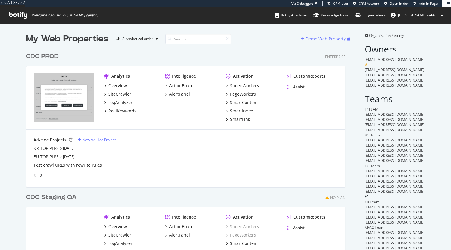
scroll to position [258, 319]
click at [225, 85] on div "SpeedWorkers" at bounding box center [244, 86] width 29 height 6
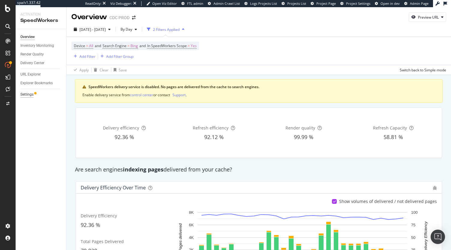
click at [28, 92] on div "Settings" at bounding box center [26, 94] width 13 height 6
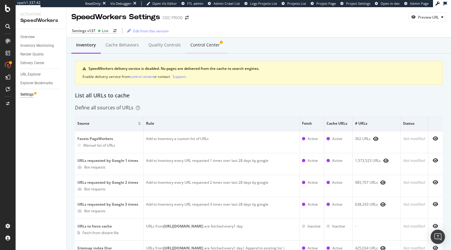
click at [214, 43] on div "Control Center" at bounding box center [204, 45] width 29 height 6
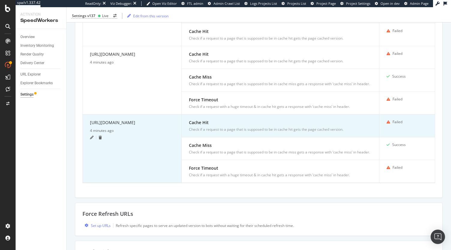
scroll to position [360, 0]
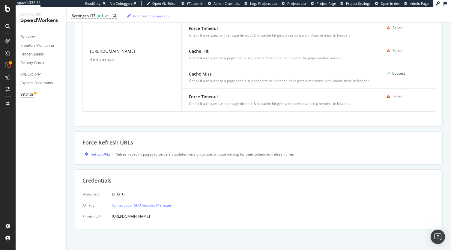
click at [101, 106] on div "Set up URLs" at bounding box center [101, 154] width 20 height 5
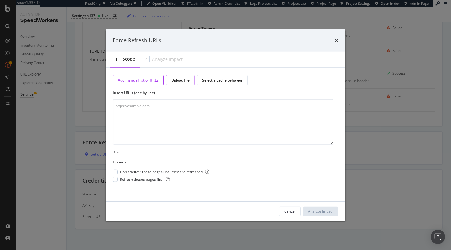
click at [180, 76] on div "Upload file" at bounding box center [180, 80] width 28 height 10
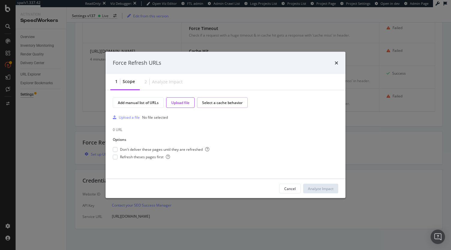
click at [217, 99] on div "Select a cache behavior" at bounding box center [222, 102] width 51 height 10
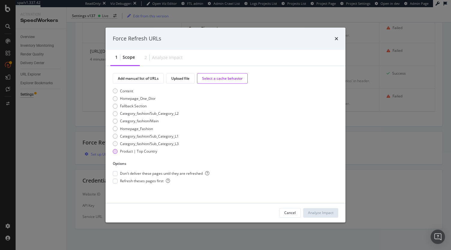
click at [146, 106] on div "Product | Top Country" at bounding box center [138, 151] width 37 height 5
click at [225, 37] on icon "times" at bounding box center [337, 38] width 4 height 5
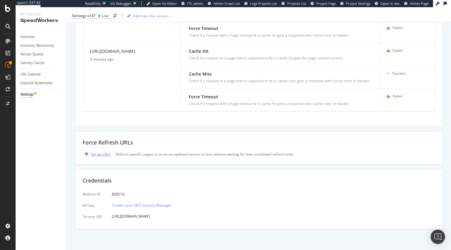
click at [102, 106] on div "Set up URLs" at bounding box center [101, 154] width 20 height 5
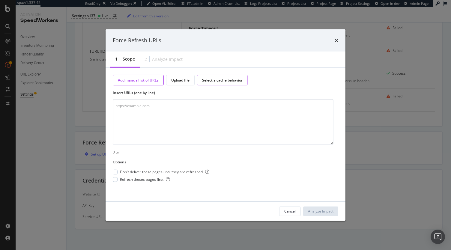
click at [215, 77] on div "Select a cache behavior" at bounding box center [222, 80] width 51 height 10
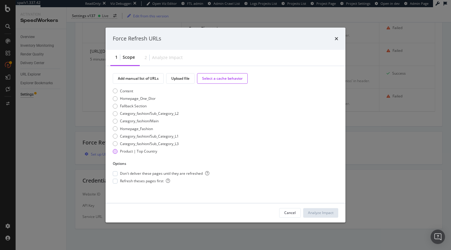
click at [129, 106] on div "Product | Top Country" at bounding box center [138, 151] width 37 height 5
click at [142, 106] on span "Don't deliver these pages until they are refreshed" at bounding box center [164, 173] width 89 height 5
click at [141, 106] on span "Refresh theses pages first" at bounding box center [145, 181] width 50 height 5
click at [225, 106] on div "Analyze Impact" at bounding box center [320, 212] width 25 height 5
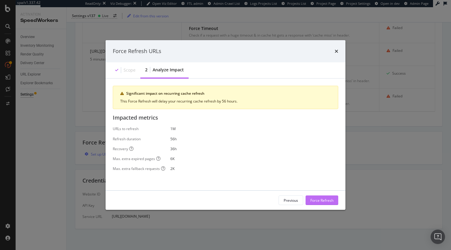
click at [225, 106] on div "Force Refresh" at bounding box center [321, 200] width 23 height 9
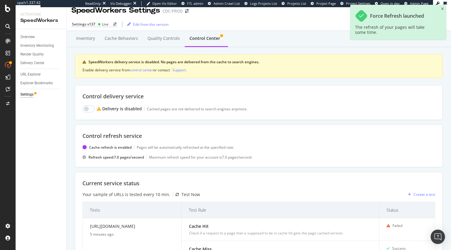
scroll to position [0, 0]
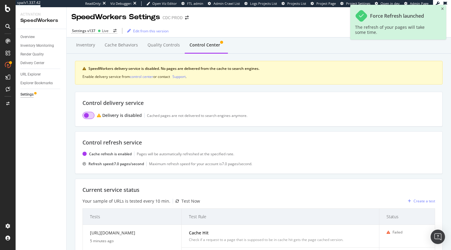
click at [88, 106] on input "checkbox" at bounding box center [88, 115] width 12 height 7
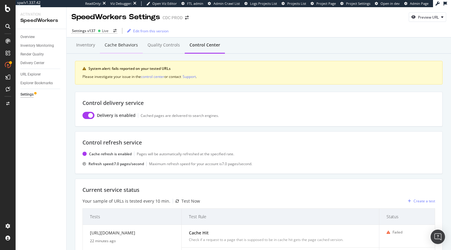
click at [120, 48] on div "Cache behaviors" at bounding box center [121, 45] width 33 height 6
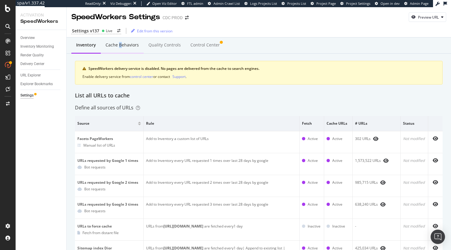
click at [118, 44] on div "Cache behaviors" at bounding box center [122, 45] width 33 height 6
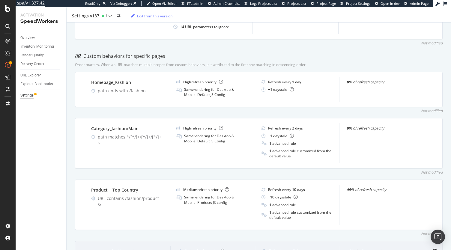
scroll to position [300, 0]
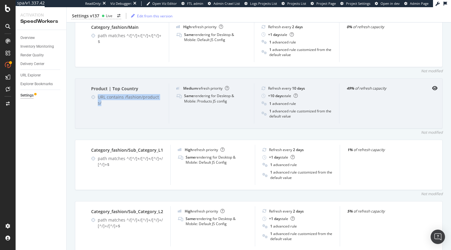
drag, startPoint x: 120, startPoint y: 108, endPoint x: 91, endPoint y: 102, distance: 29.5
click at [91, 102] on div "Product | Top Country URL contains /fashion/products/" at bounding box center [126, 103] width 85 height 40
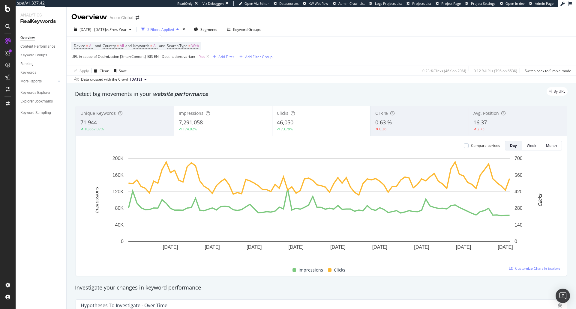
click at [404, 120] on div "0.63 %" at bounding box center [419, 123] width 89 height 8
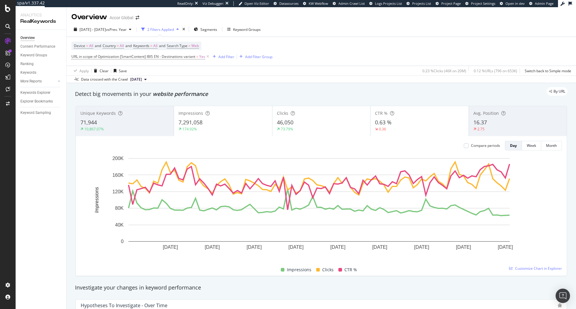
click at [309, 121] on div "46,050" at bounding box center [321, 123] width 89 height 8
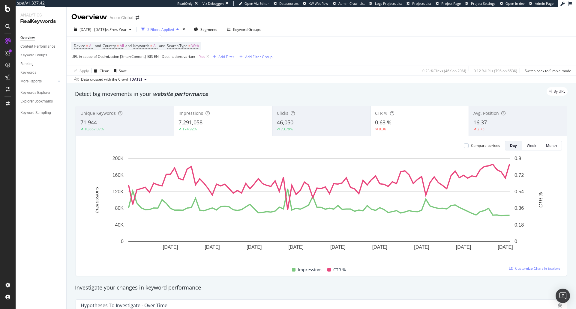
click at [242, 119] on div "7,291,058" at bounding box center [222, 123] width 89 height 8
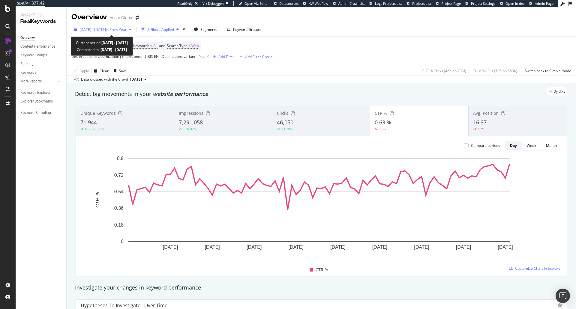
click at [127, 30] on span "vs Prev. Year" at bounding box center [116, 29] width 21 height 5
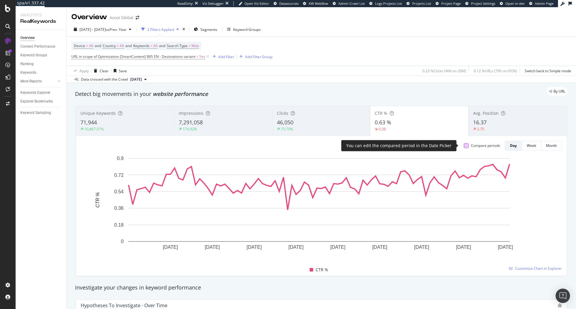
click at [464, 148] on div at bounding box center [466, 145] width 5 height 5
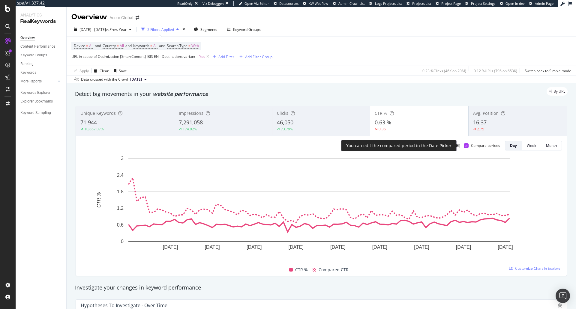
click at [465, 146] on icon at bounding box center [466, 145] width 3 height 3
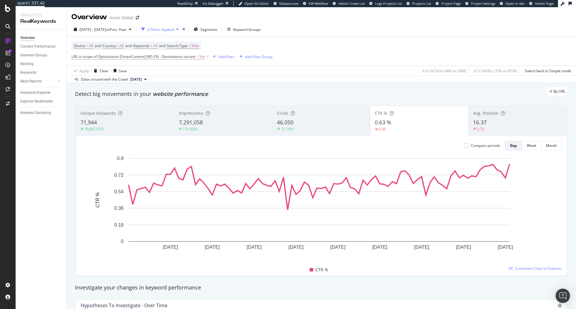
click at [211, 124] on div "7,291,058" at bounding box center [223, 123] width 89 height 8
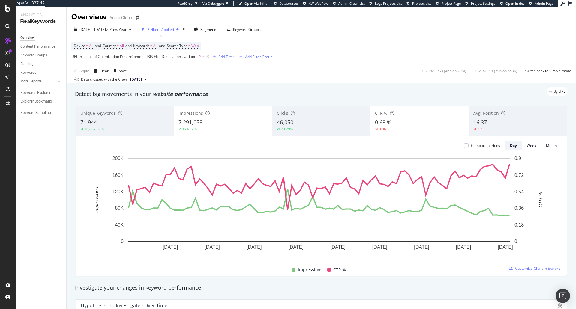
click at [211, 124] on div "7,291,058" at bounding box center [222, 123] width 89 height 8
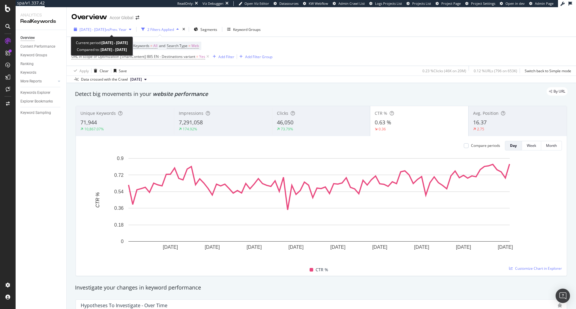
click at [115, 32] on div "2025 Jun. 22nd - Sep. 21st vs Prev. Year" at bounding box center [102, 29] width 62 height 9
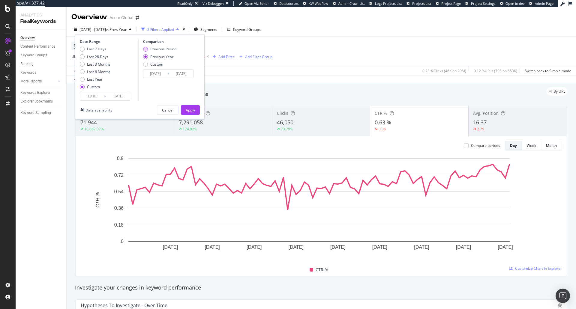
click at [154, 49] on div "Previous Period" at bounding box center [163, 48] width 26 height 5
type input "2025/03/22"
type input "2025/06/21"
click at [188, 114] on div "Apply" at bounding box center [190, 110] width 9 height 9
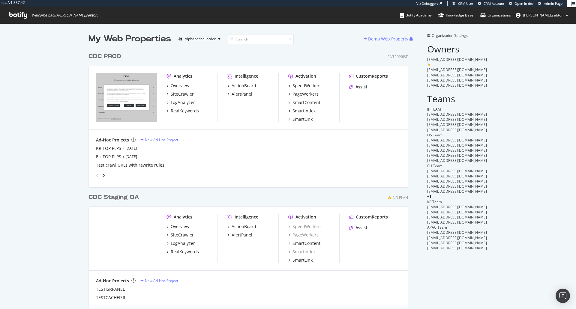
scroll to position [258, 320]
click at [183, 97] on div "SiteCrawler" at bounding box center [182, 94] width 23 height 6
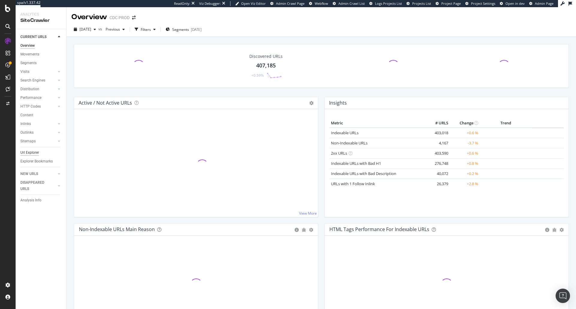
click at [34, 153] on div "Url Explorer" at bounding box center [29, 153] width 19 height 6
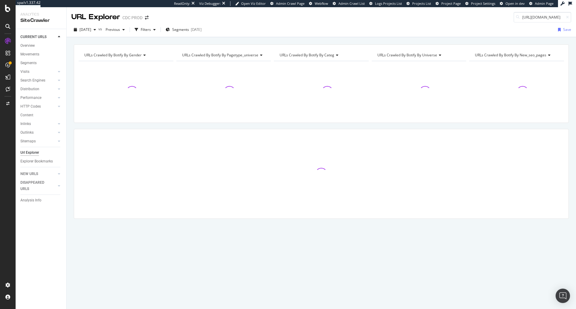
scroll to position [0, 70]
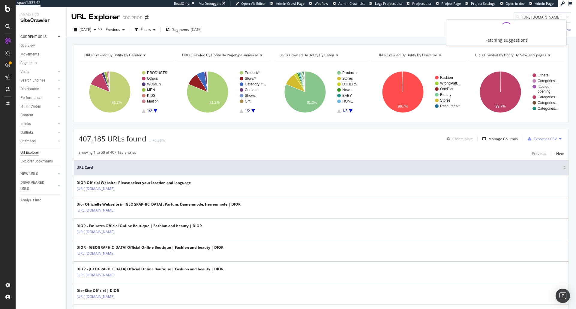
type input "[URL][DOMAIN_NAME]"
click at [519, 27] on div "[URL][DOMAIN_NAME]" at bounding box center [506, 24] width 115 height 5
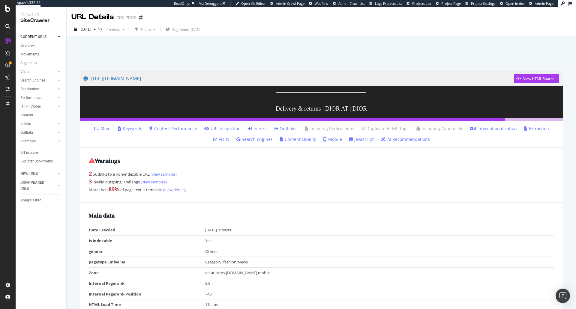
scroll to position [66, 0]
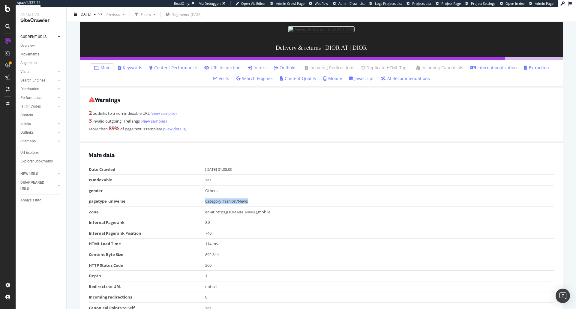
drag, startPoint x: 229, startPoint y: 198, endPoint x: 196, endPoint y: 196, distance: 33.3
click at [196, 196] on tr "pagetype_universe Category_fashion/News" at bounding box center [321, 201] width 465 height 11
click at [295, 209] on td "en-at,https,www.dior.com,mobile" at bounding box center [379, 212] width 349 height 11
